Goal: Information Seeking & Learning: Find specific page/section

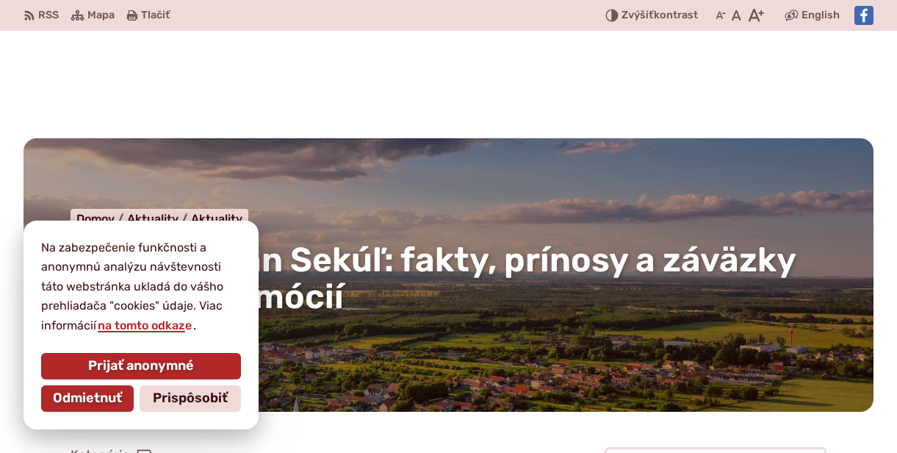
scroll to position [441, 0]
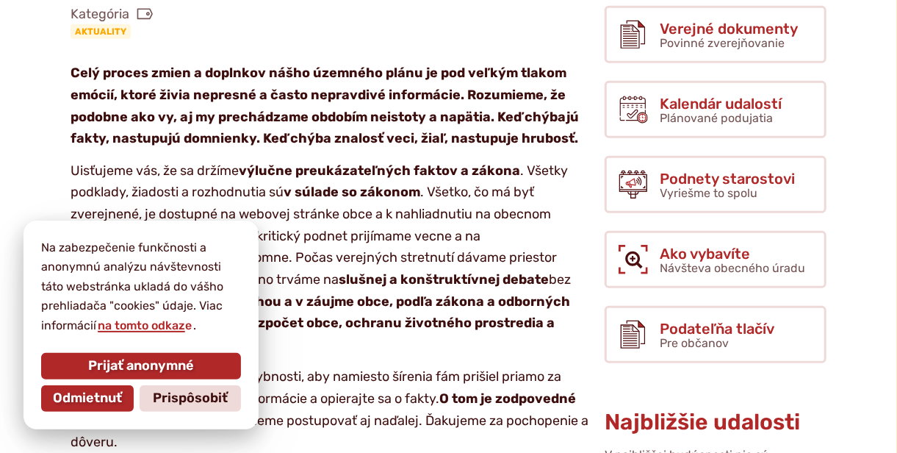
click at [114, 398] on span "Odmietnuť" at bounding box center [87, 398] width 69 height 16
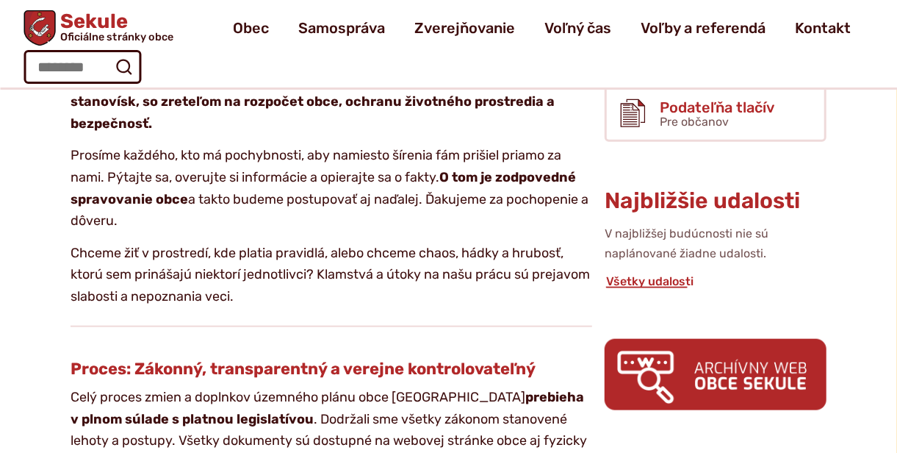
scroll to position [661, 0]
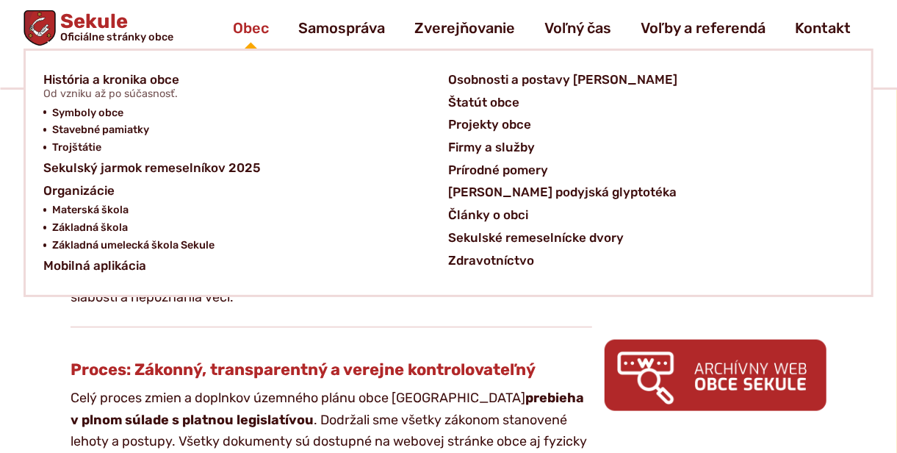
click at [248, 26] on span "Obec" at bounding box center [251, 27] width 36 height 41
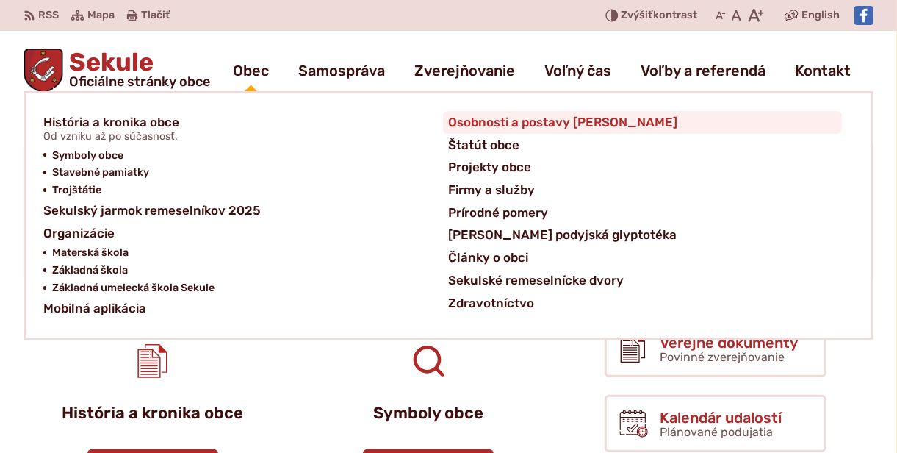
click at [567, 123] on span "Osobnosti a postavy [PERSON_NAME]" at bounding box center [563, 122] width 229 height 23
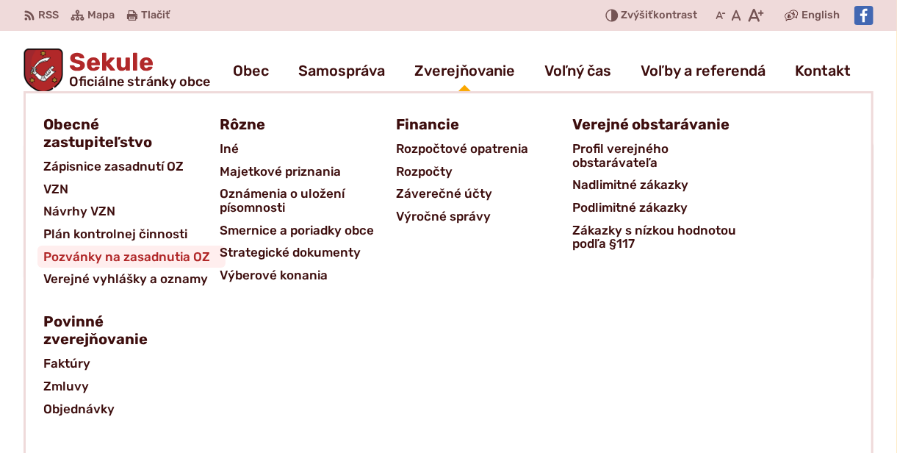
click at [72, 254] on span "Pozvánky na zasadnutia OZ" at bounding box center [126, 256] width 167 height 23
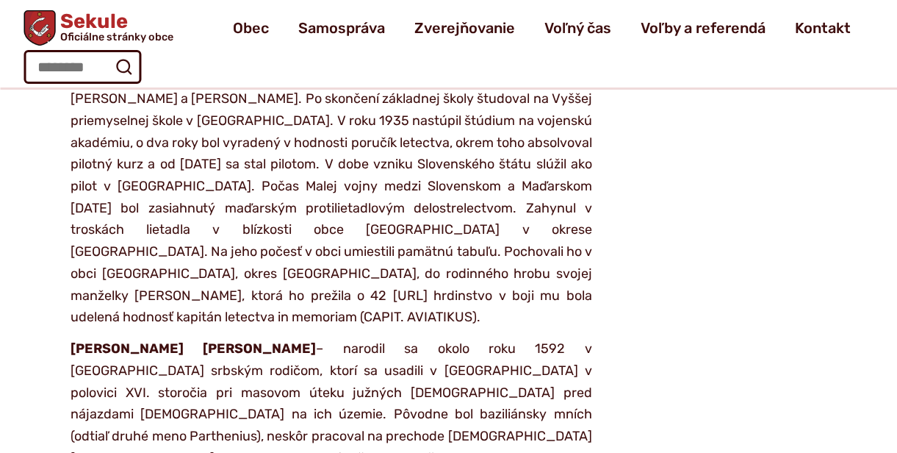
scroll to position [3674, 0]
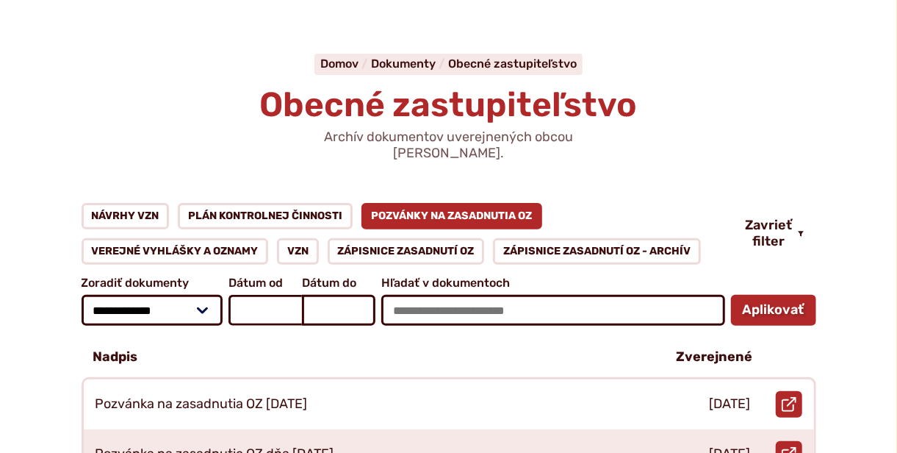
scroll to position [294, 0]
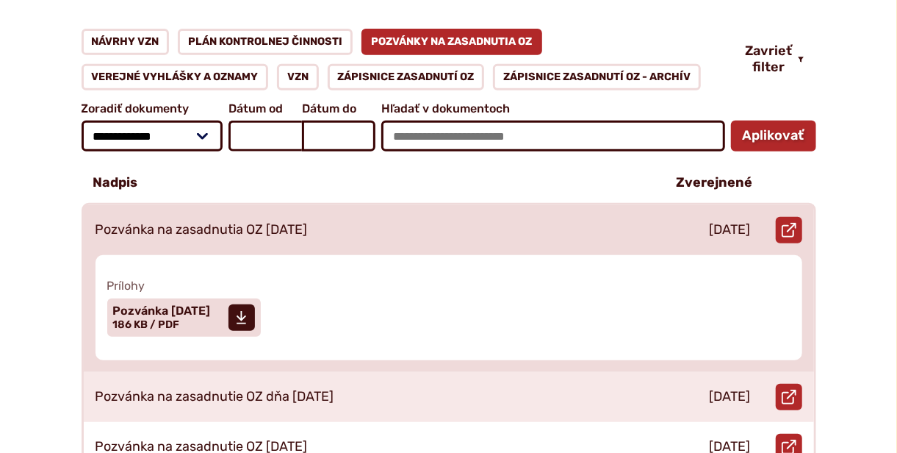
click at [301, 222] on p "Pozvánka na zasadnutia OZ [DATE]" at bounding box center [202, 230] width 212 height 16
click at [247, 310] on icon at bounding box center [241, 317] width 11 height 15
